Goal: Task Accomplishment & Management: Use online tool/utility

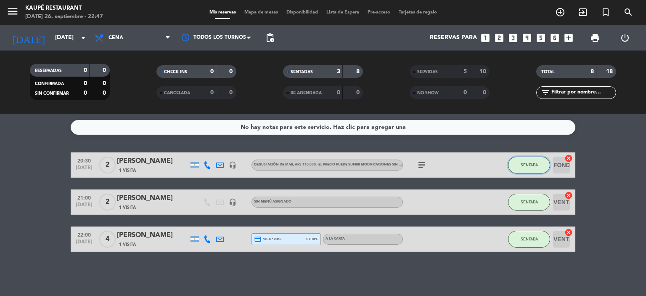
click at [523, 161] on button "SENTADA" at bounding box center [529, 164] width 42 height 17
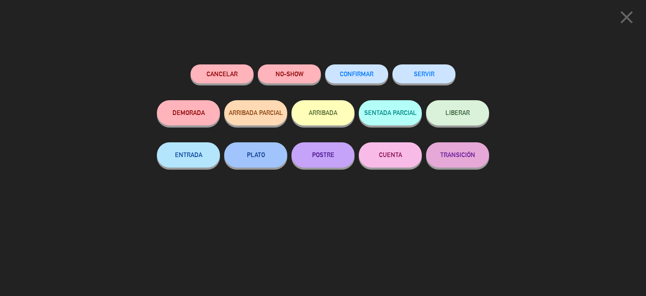
click at [439, 71] on button "SERVIR" at bounding box center [423, 73] width 63 height 19
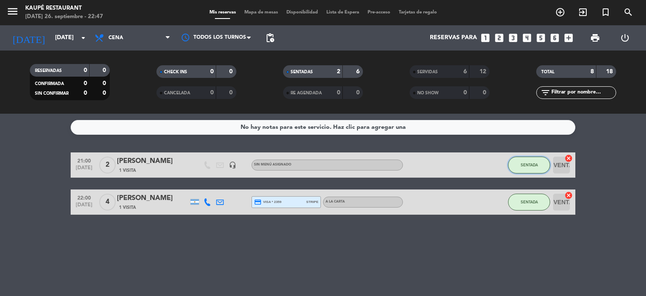
click at [529, 168] on button "SENTADA" at bounding box center [529, 164] width 42 height 17
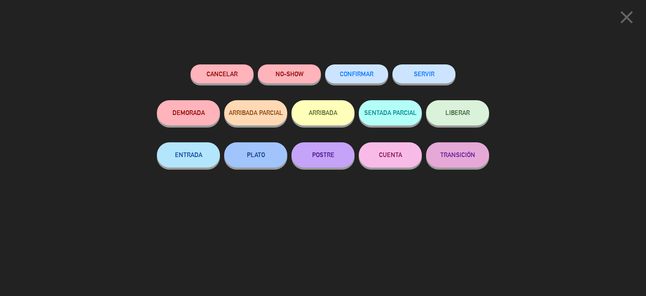
click at [425, 71] on button "SERVIR" at bounding box center [423, 73] width 63 height 19
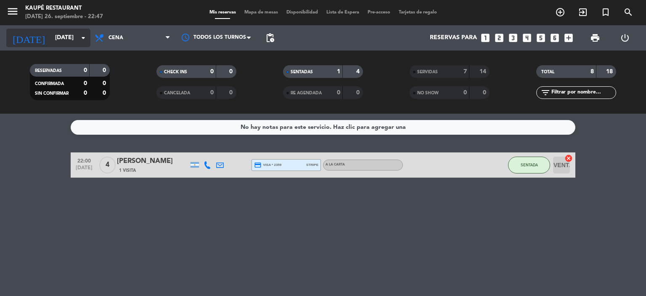
click at [51, 37] on input "[DATE]" at bounding box center [91, 37] width 80 height 15
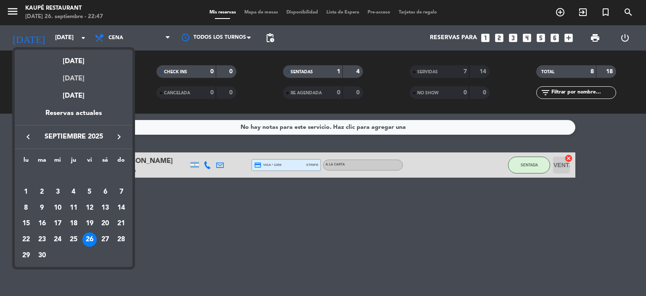
click at [70, 78] on div "[DATE]" at bounding box center [74, 75] width 118 height 17
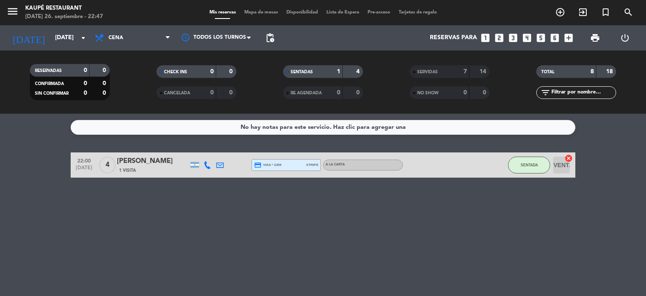
type input "[DATE]"
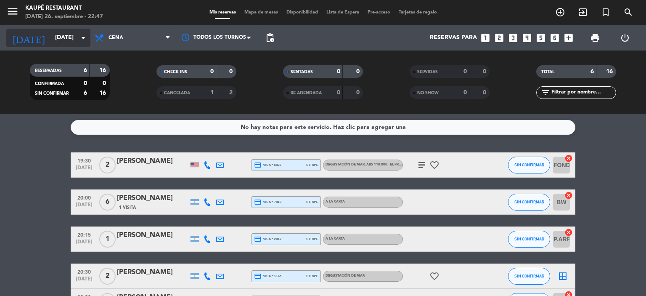
click at [51, 36] on input "[DATE]" at bounding box center [91, 37] width 80 height 15
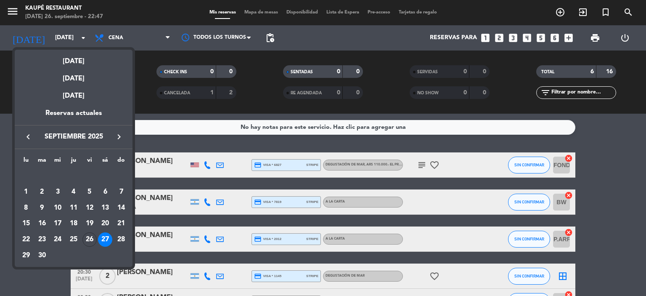
click at [3, 263] on div at bounding box center [323, 148] width 646 height 296
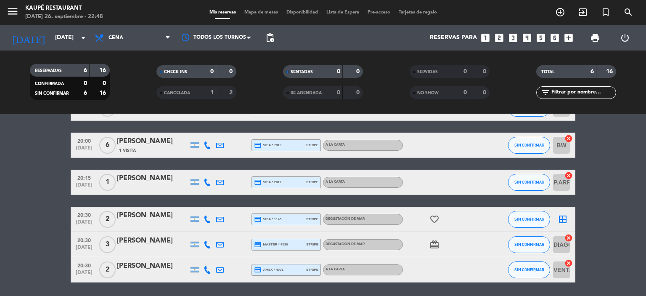
scroll to position [43, 0]
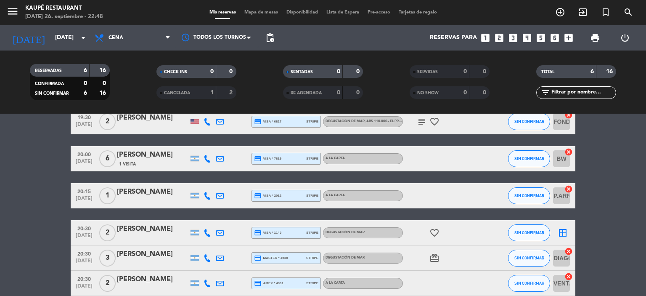
click at [262, 13] on span "Mapa de mesas" at bounding box center [261, 12] width 42 height 5
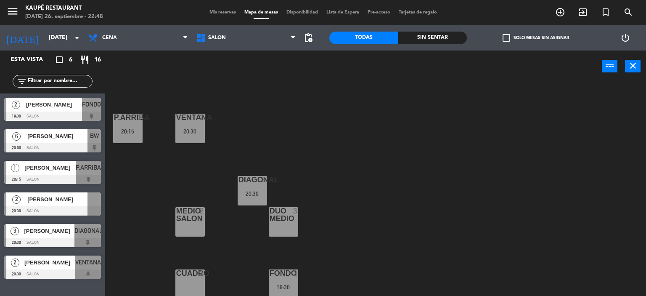
scroll to position [173, 0]
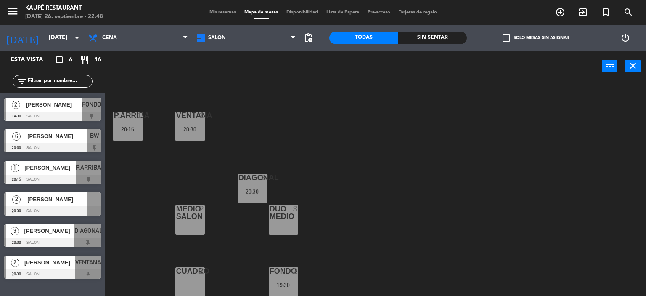
click at [216, 15] on span "Mis reservas" at bounding box center [222, 12] width 35 height 5
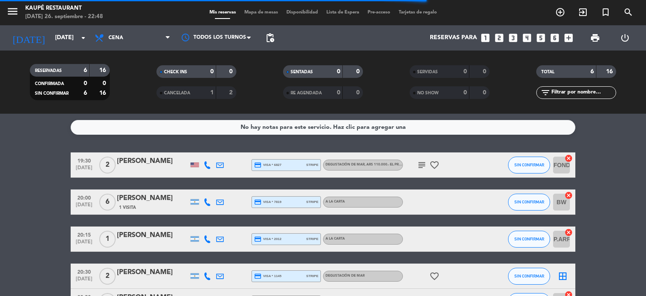
scroll to position [42, 0]
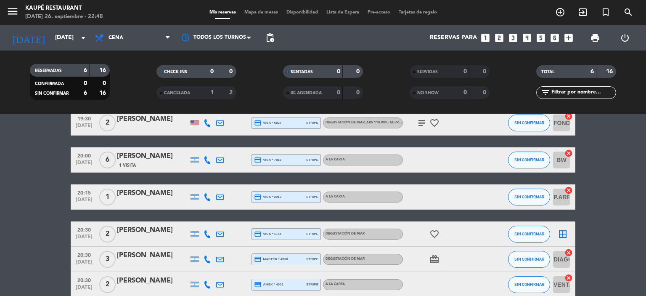
click at [563, 232] on icon "border_all" at bounding box center [563, 234] width 10 height 10
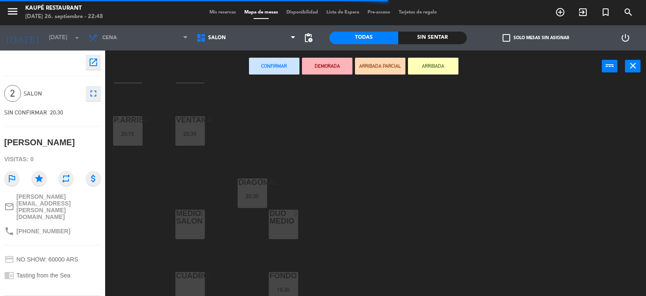
scroll to position [173, 0]
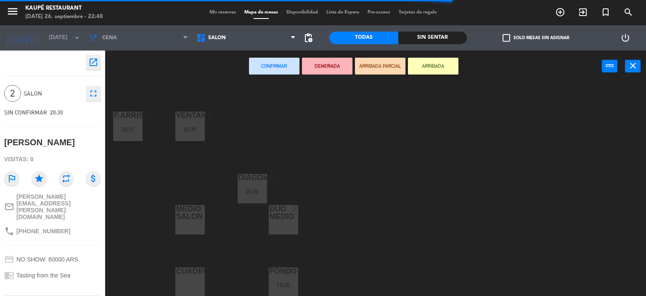
click at [282, 221] on div "DUO MEDIO 3" at bounding box center [283, 219] width 29 height 29
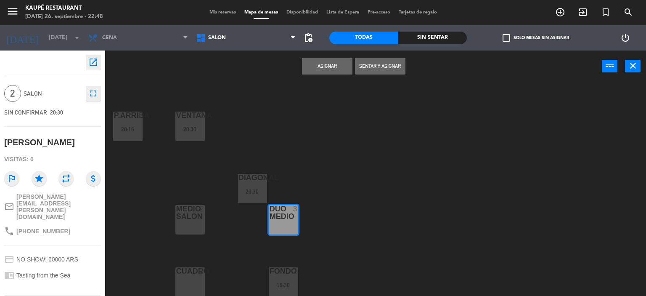
click at [325, 65] on button "Asignar" at bounding box center [327, 66] width 50 height 17
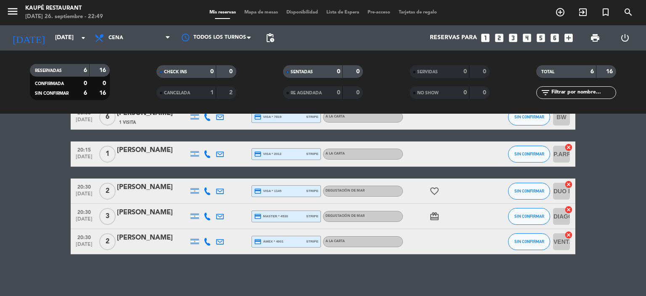
scroll to position [1, 0]
